Goal: Task Accomplishment & Management: Manage account settings

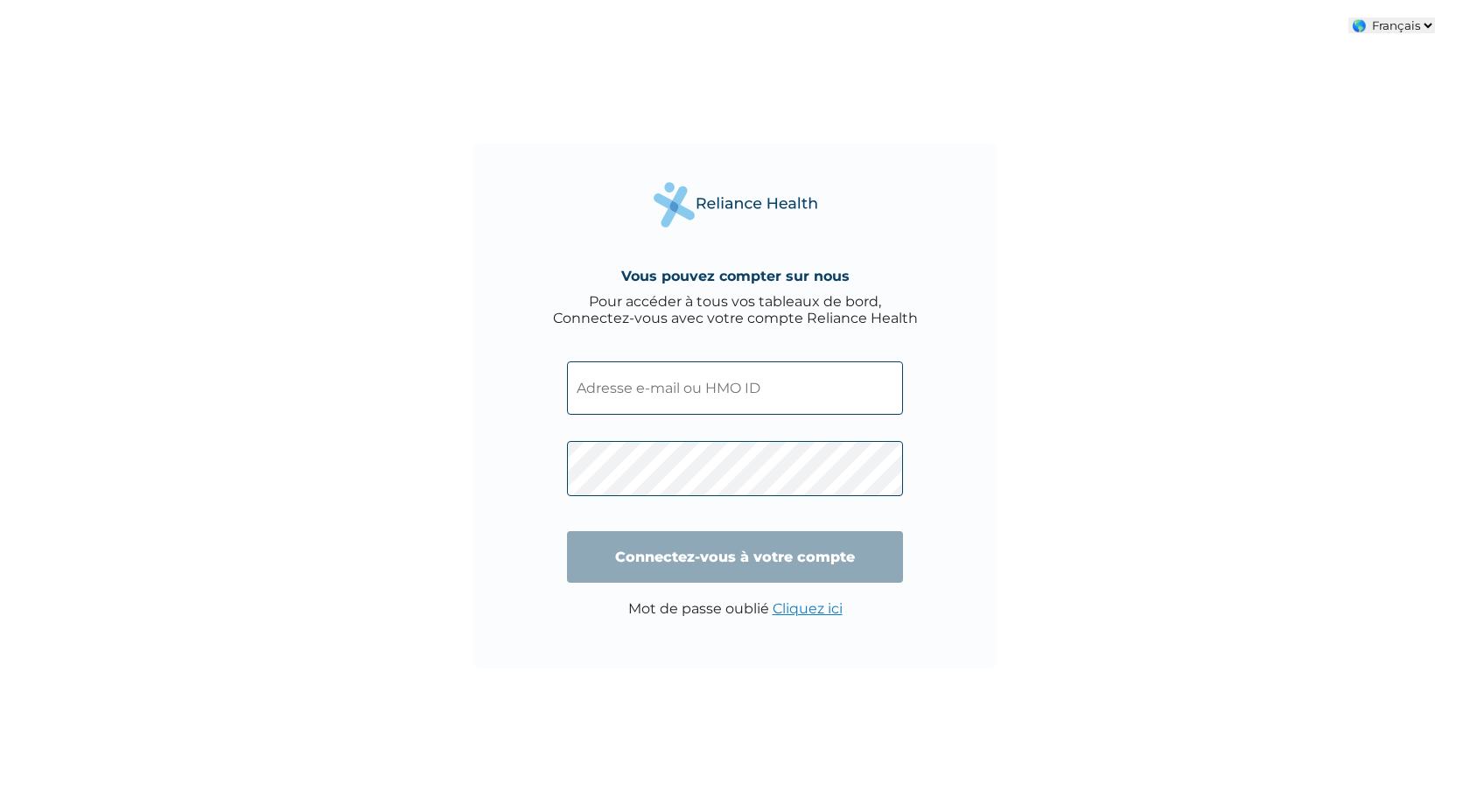
click at [674, 377] on input "text" at bounding box center [735, 388] width 336 height 54
click at [429, 424] on div "Vous pouvez compter sur nous Pour accéder à tous vos tableaux de bord, Connecte…" at bounding box center [735, 406] width 1470 height 812
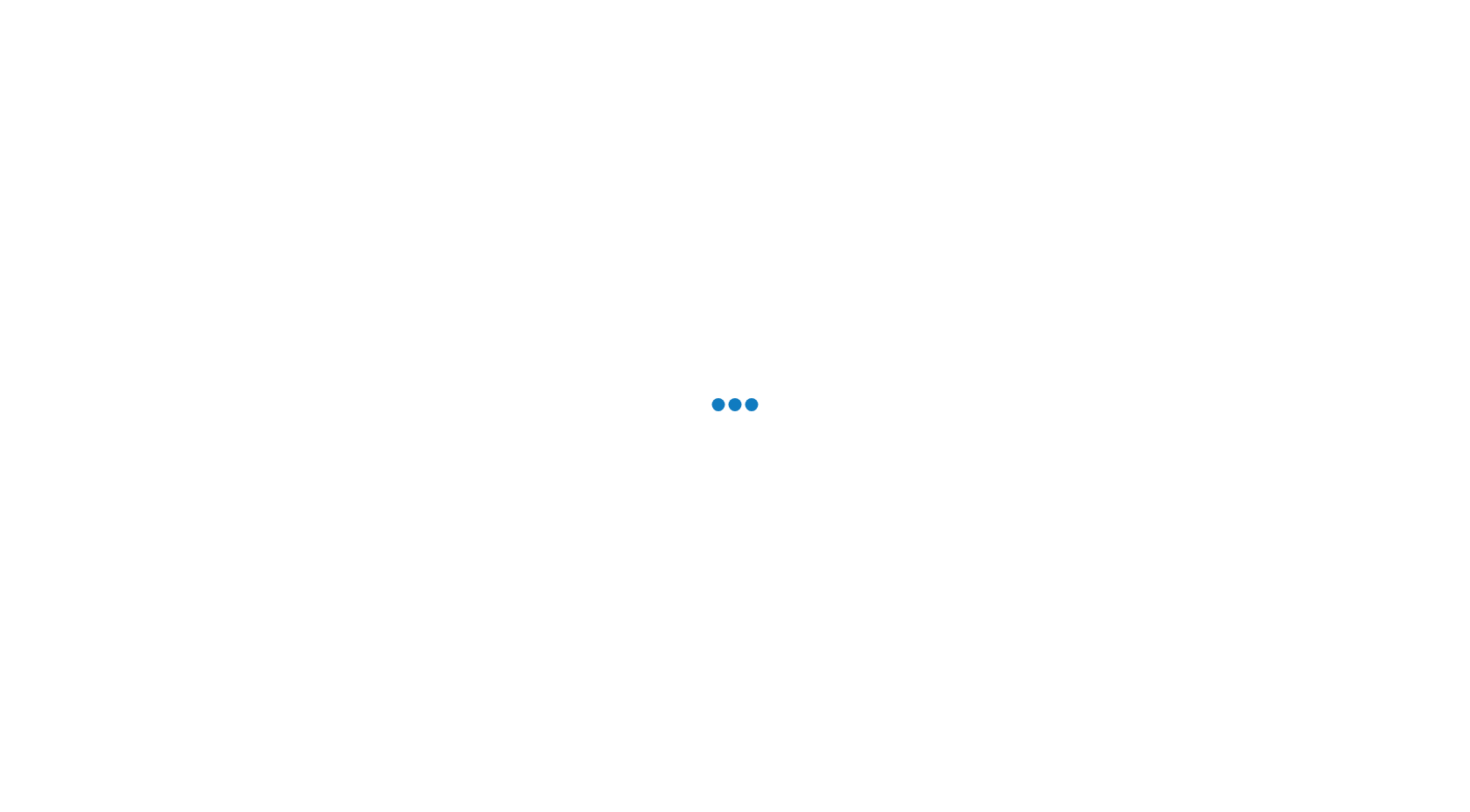
select select "ENGLISH"
